Goal: Connect with others: Connect with other users

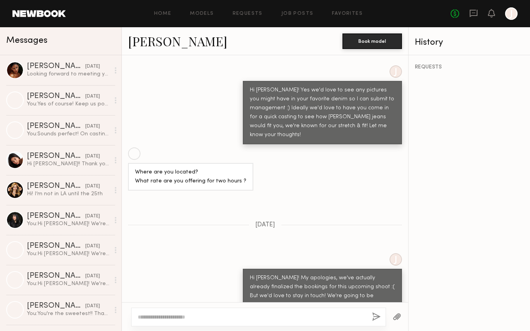
scroll to position [1103, 0]
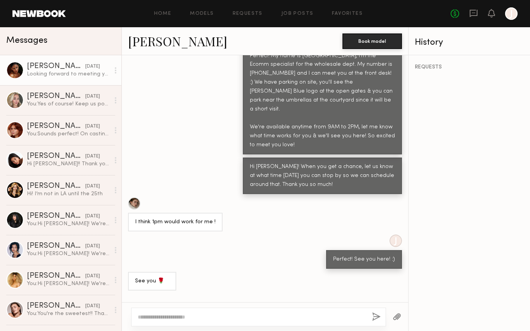
click at [74, 74] on div "Looking forward to meeting you as wellll!!❤️" at bounding box center [68, 73] width 83 height 7
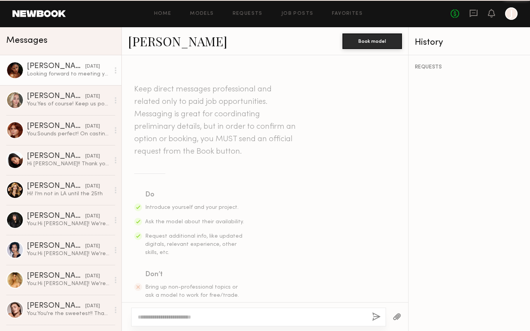
scroll to position [638, 0]
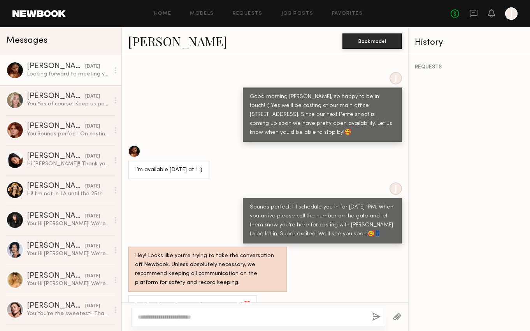
click at [439, 190] on div "REQUESTS" at bounding box center [469, 193] width 121 height 276
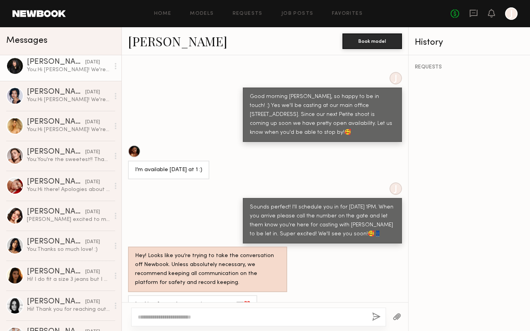
scroll to position [0, 0]
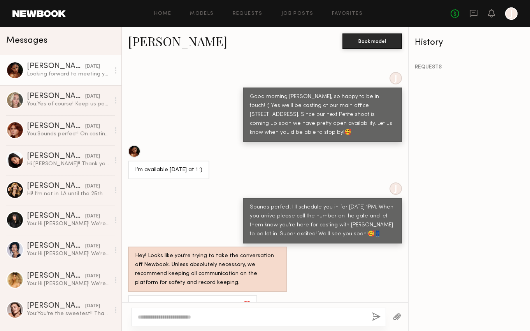
drag, startPoint x: 451, startPoint y: 160, endPoint x: 432, endPoint y: 102, distance: 61.0
click at [451, 157] on div "REQUESTS" at bounding box center [469, 193] width 121 height 276
click at [156, 41] on link "Sabrina A." at bounding box center [177, 41] width 99 height 17
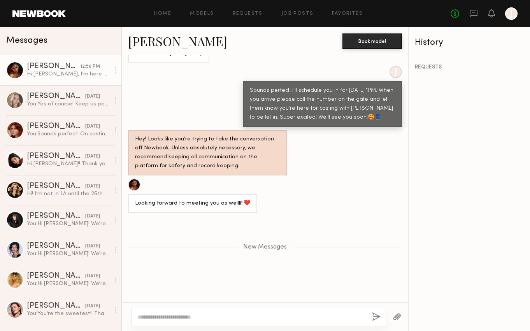
scroll to position [796, 0]
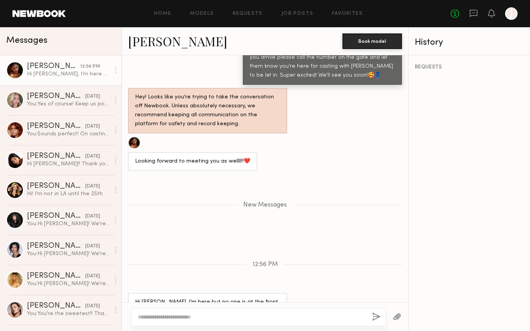
click at [466, 204] on div "REQUESTS" at bounding box center [469, 193] width 121 height 276
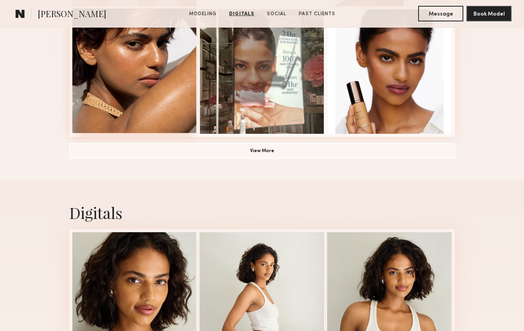
scroll to position [584, 0]
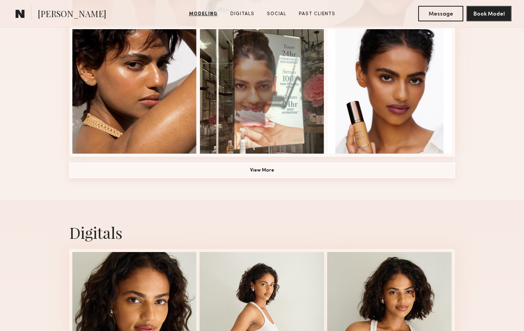
click at [252, 171] on button "View More" at bounding box center [262, 171] width 386 height 16
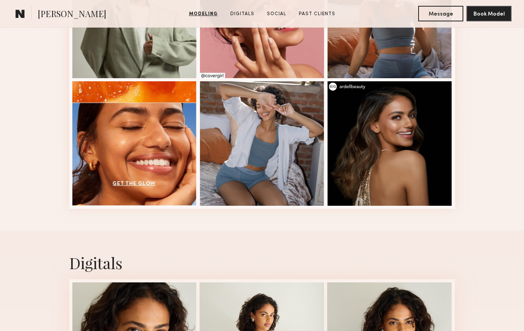
scroll to position [1051, 0]
